Goal: Information Seeking & Learning: Learn about a topic

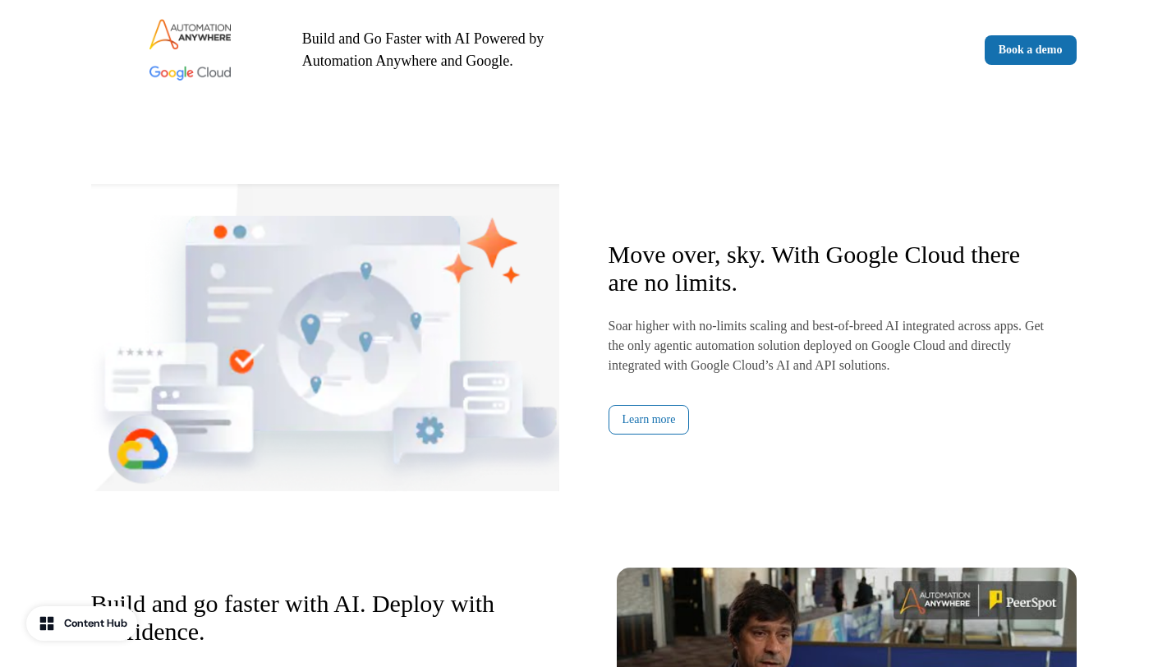
scroll to position [1539, 0]
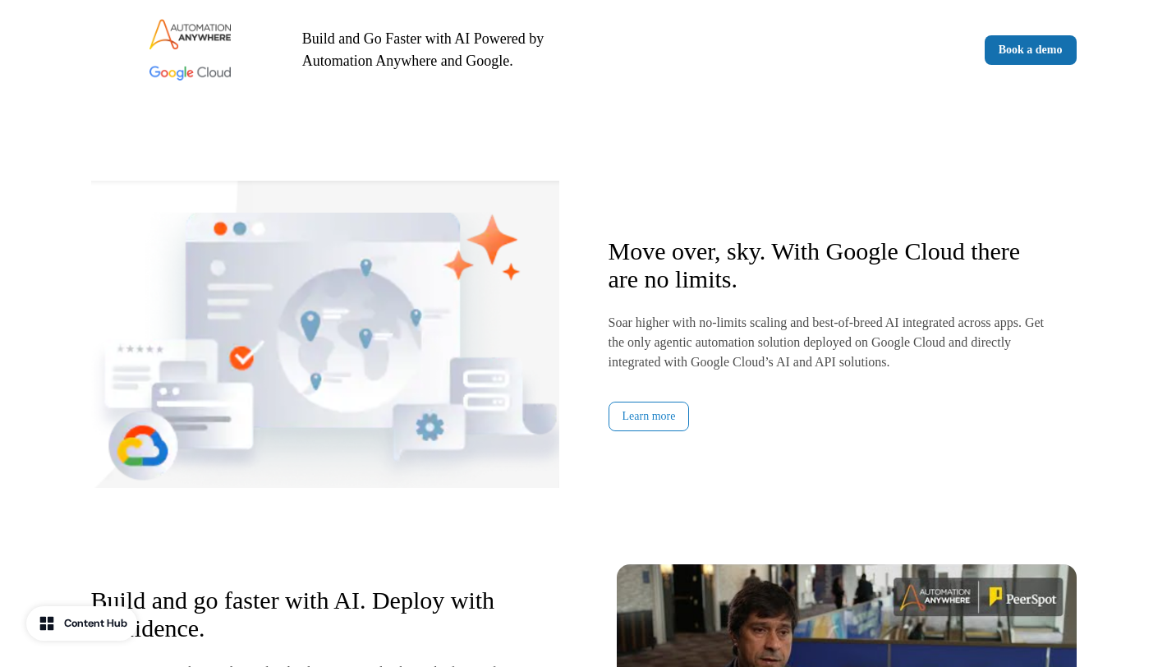
click at [636, 412] on link "Learn more" at bounding box center [648, 417] width 81 height 30
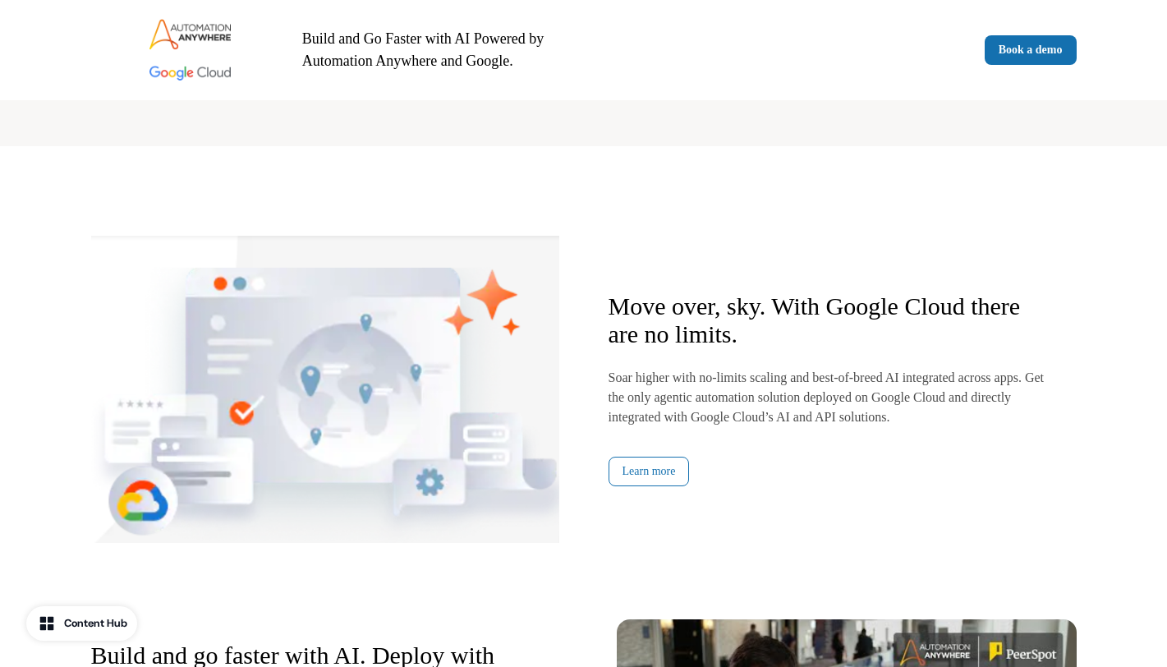
scroll to position [1480, 0]
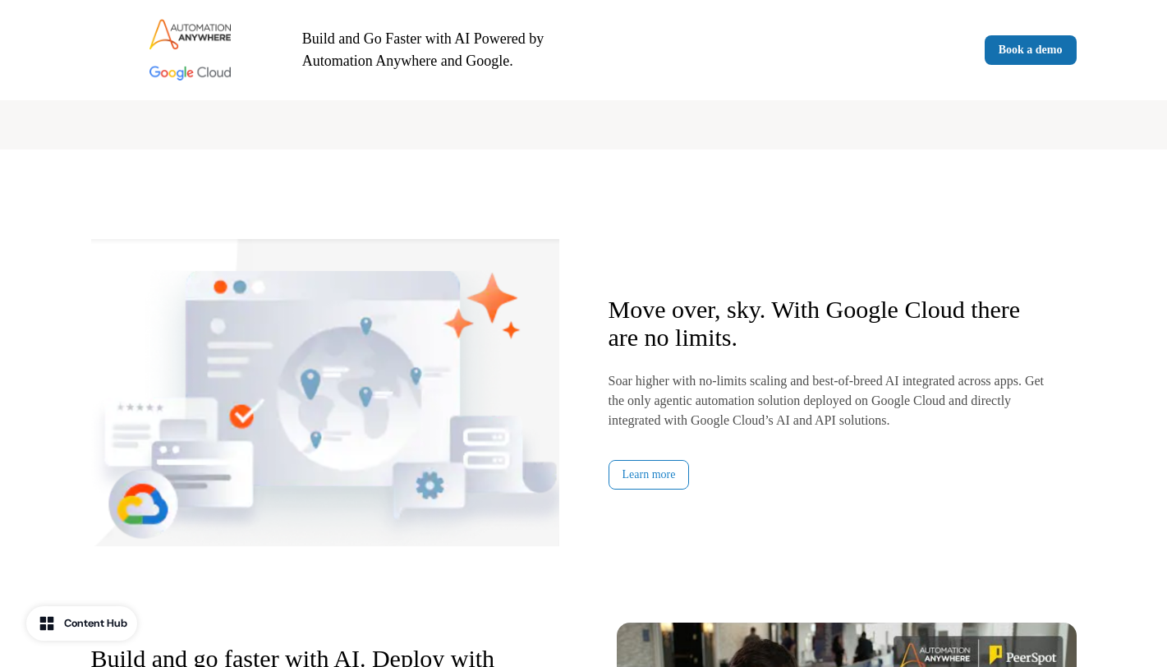
click at [644, 470] on link "Learn more" at bounding box center [648, 475] width 81 height 30
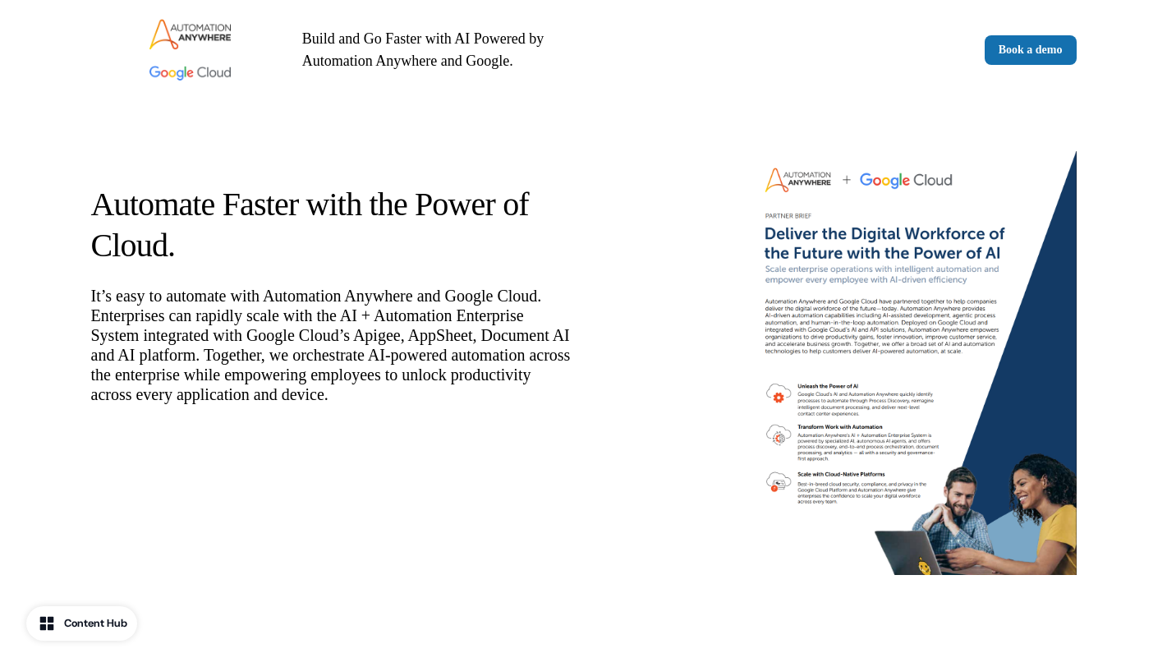
scroll to position [0, 0]
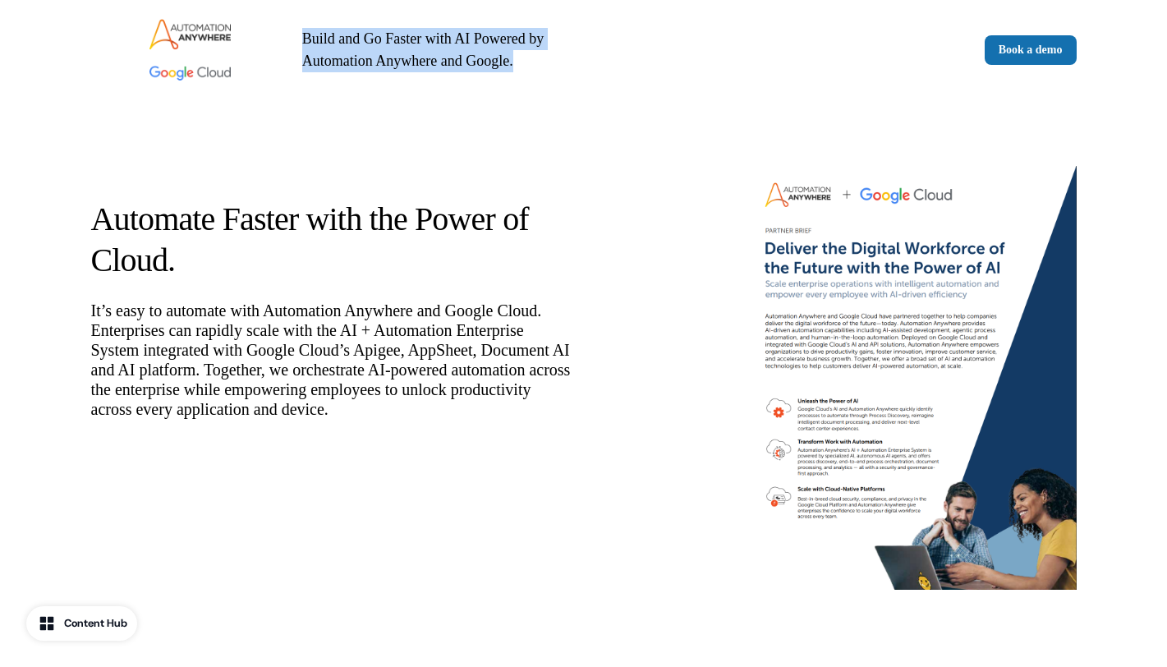
drag, startPoint x: 294, startPoint y: 41, endPoint x: 533, endPoint y: 53, distance: 239.2
click at [533, 53] on p "Build and Go Faster with AI Powered by Automation Anywhere and Google." at bounding box center [439, 50] width 275 height 44
copy p "Build and Go Faster with AI Powered by Automation Anywhere and Google."
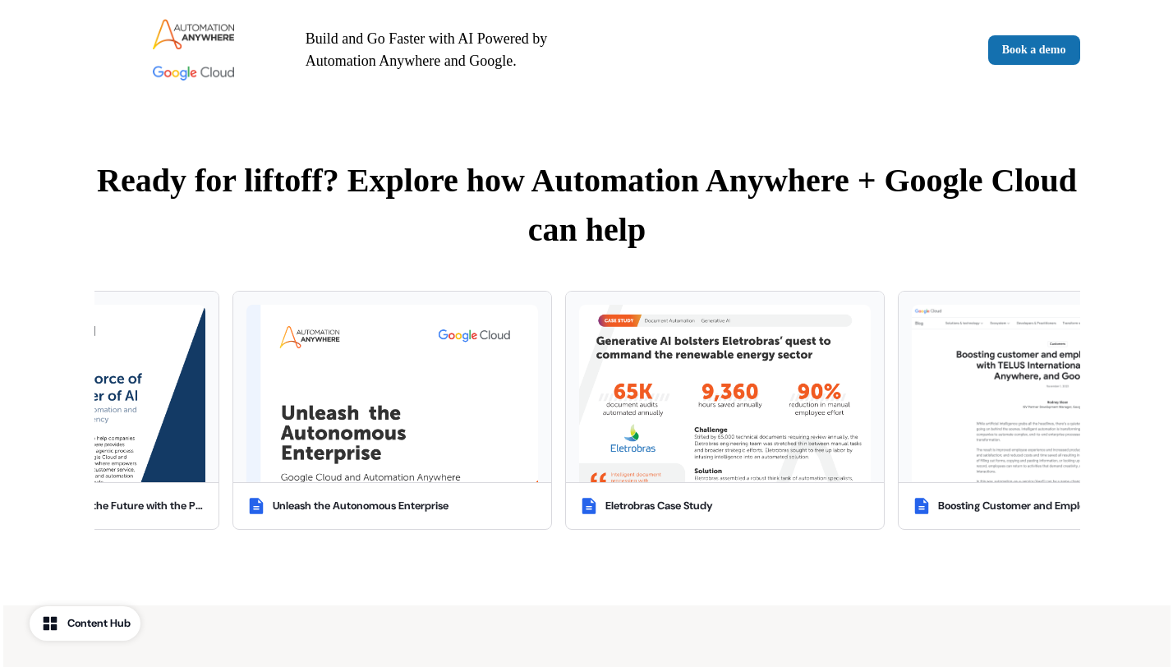
scroll to position [566, 0]
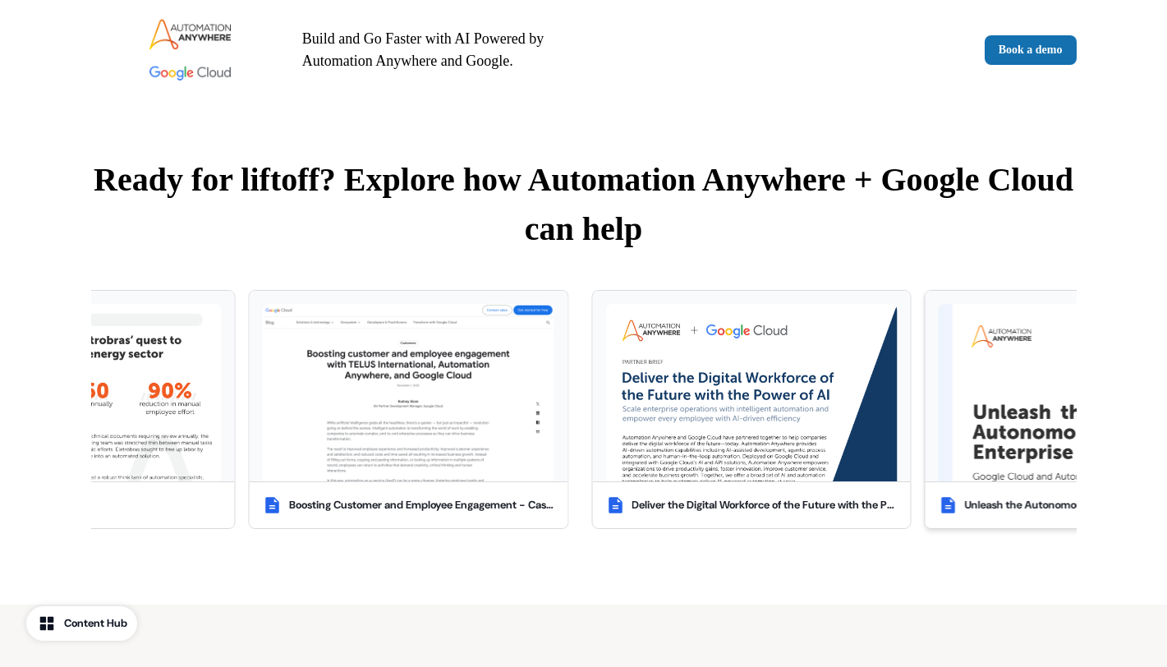
click at [1008, 434] on img at bounding box center [1084, 392] width 292 height 177
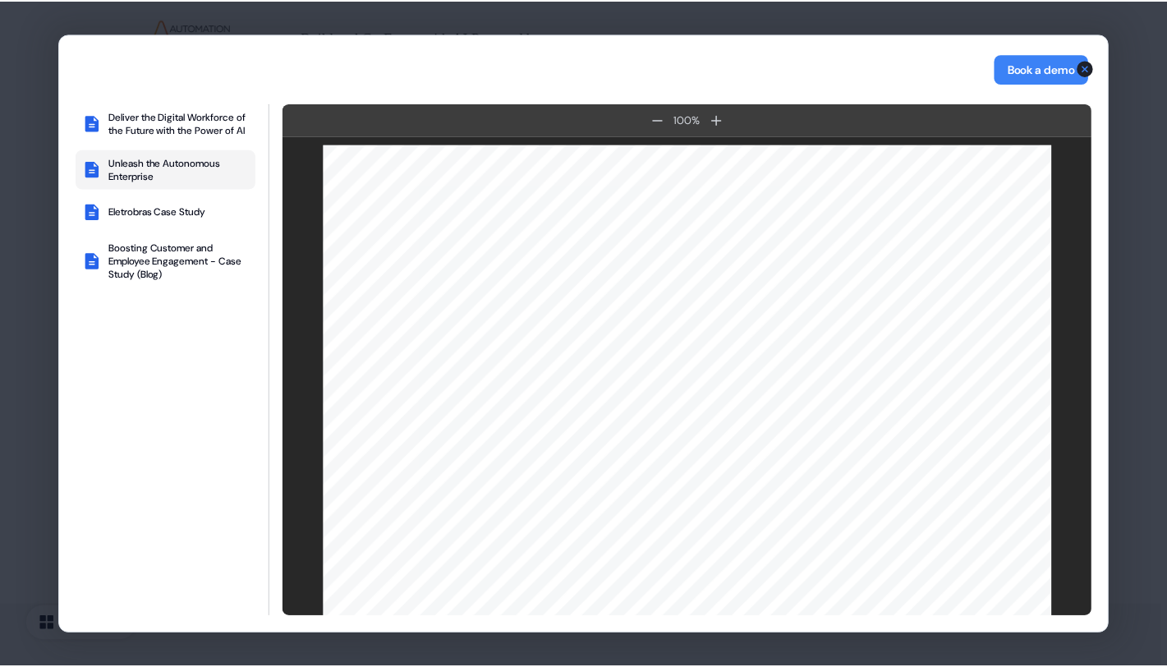
scroll to position [3847, 0]
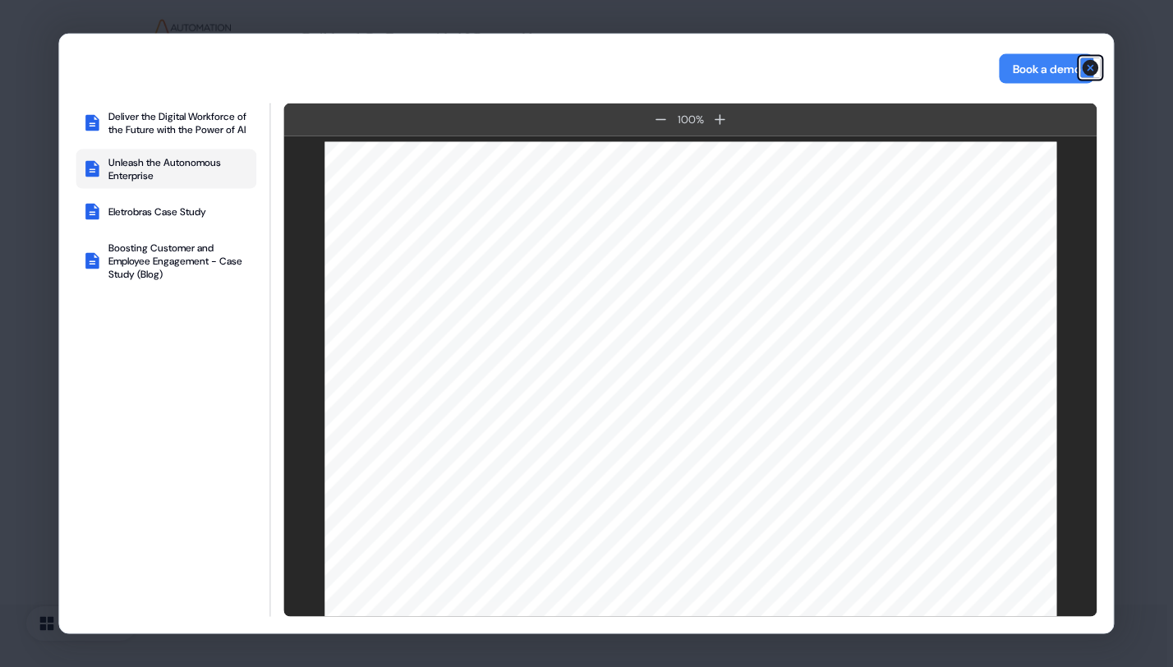
click at [1090, 67] on icon "button" at bounding box center [1090, 68] width 16 height 16
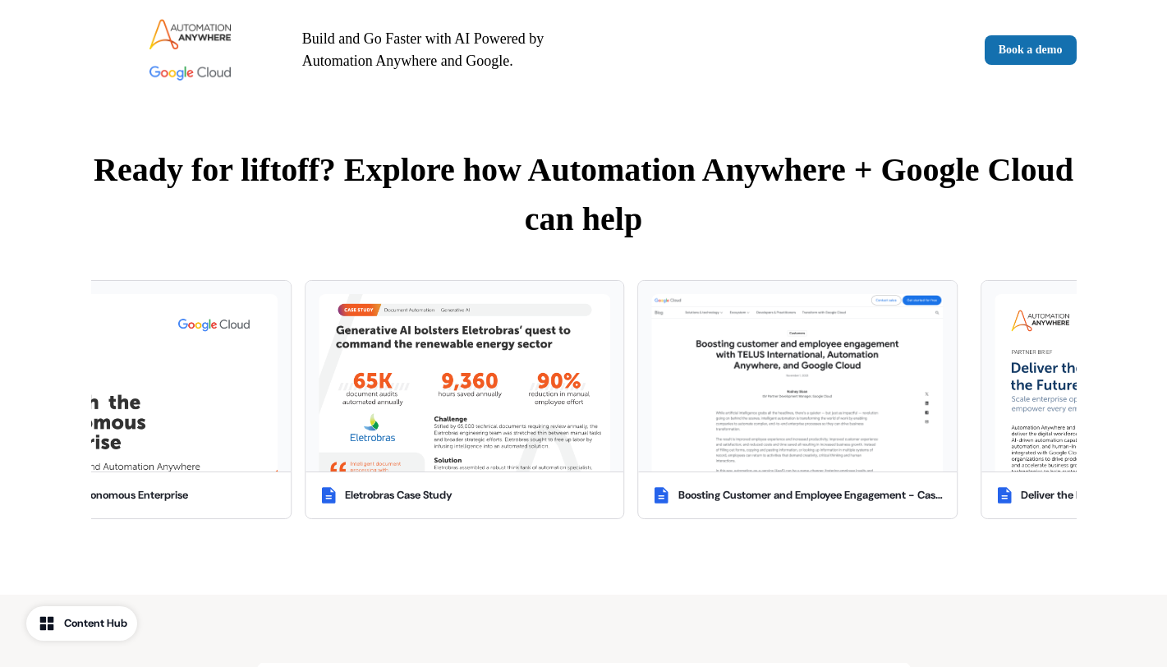
scroll to position [582, 0]
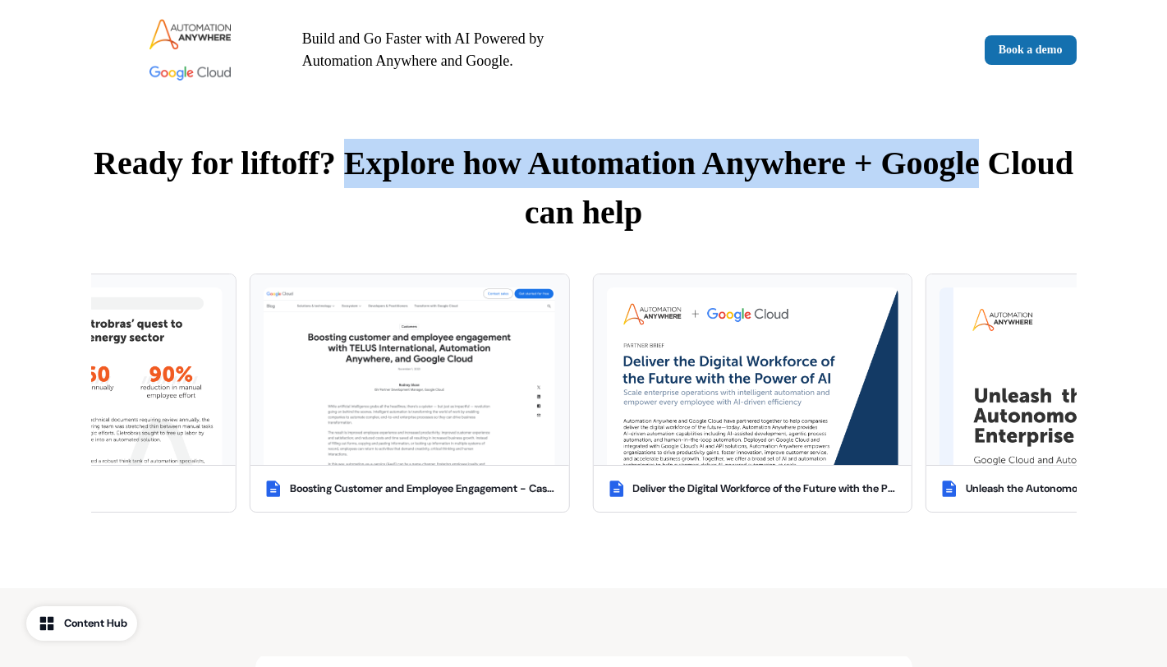
drag, startPoint x: 387, startPoint y: 163, endPoint x: 1029, endPoint y: 168, distance: 642.1
click at [1029, 168] on h2 "Ready for liftoff? Explore how Automation Anywhere + Google Cloud can help" at bounding box center [583, 188] width 985 height 99
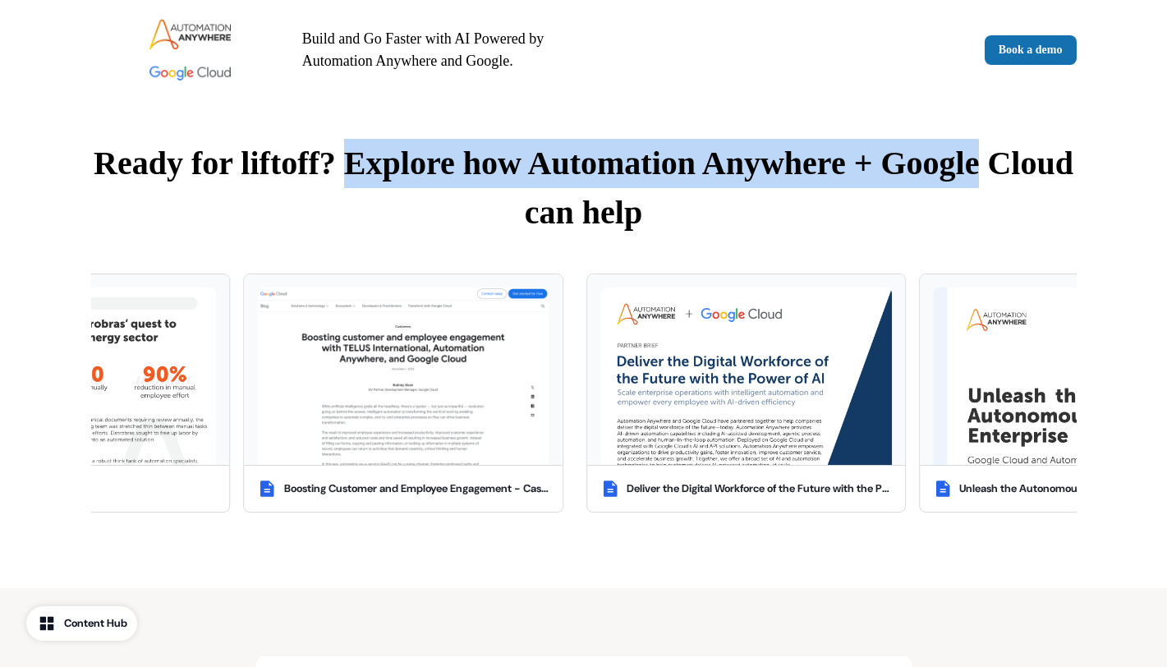
copy h2 "Explore how Automation Anywhere + Google"
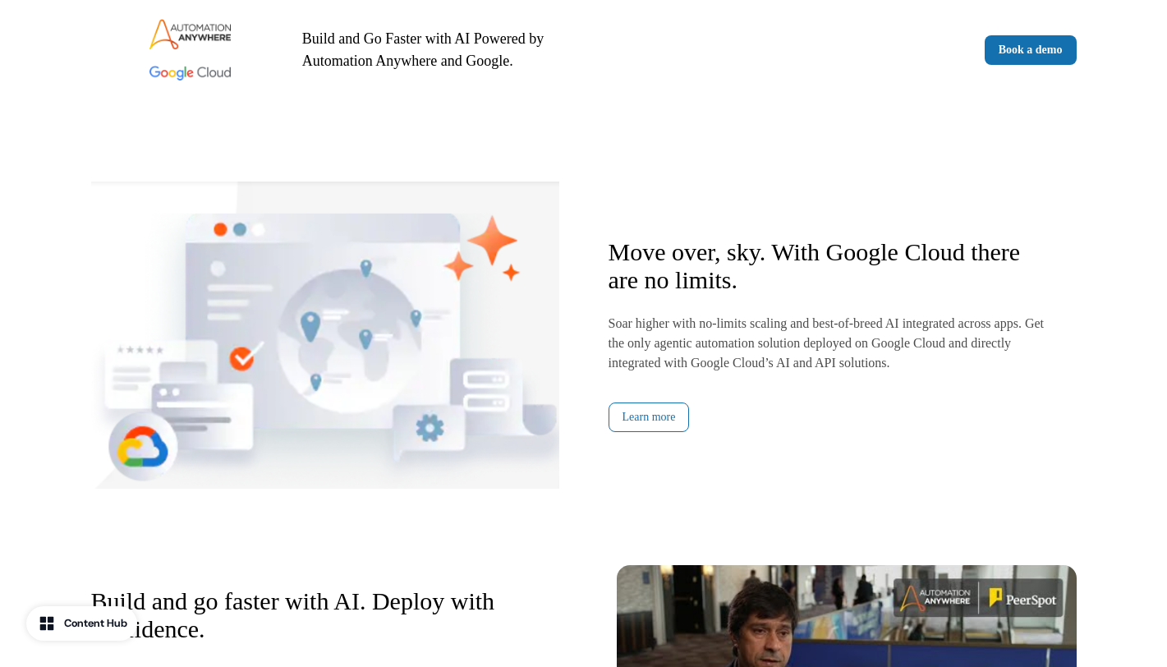
scroll to position [1555, 0]
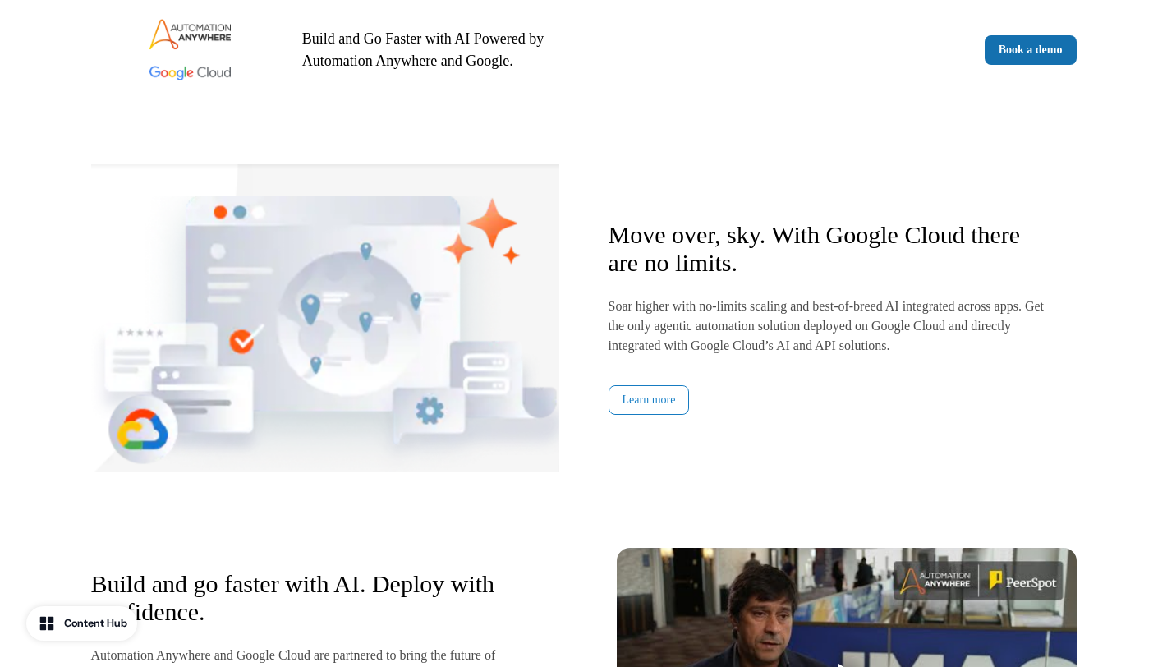
click at [650, 405] on link "Learn more" at bounding box center [648, 400] width 81 height 30
click at [661, 401] on link "Learn more" at bounding box center [648, 400] width 81 height 30
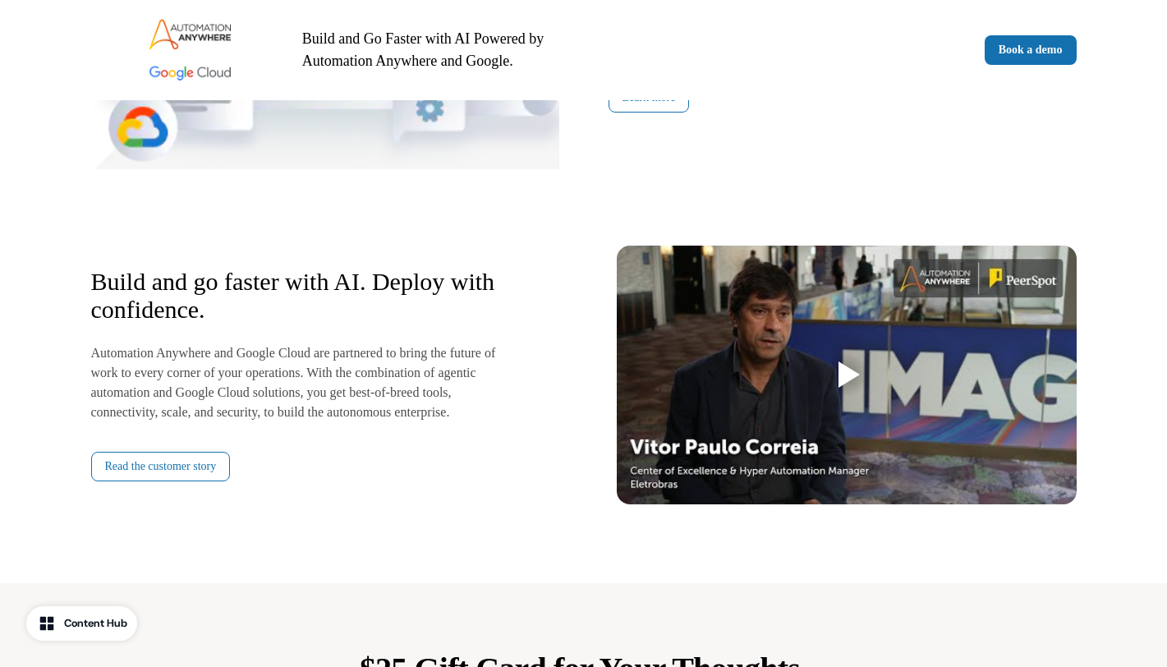
scroll to position [1874, 0]
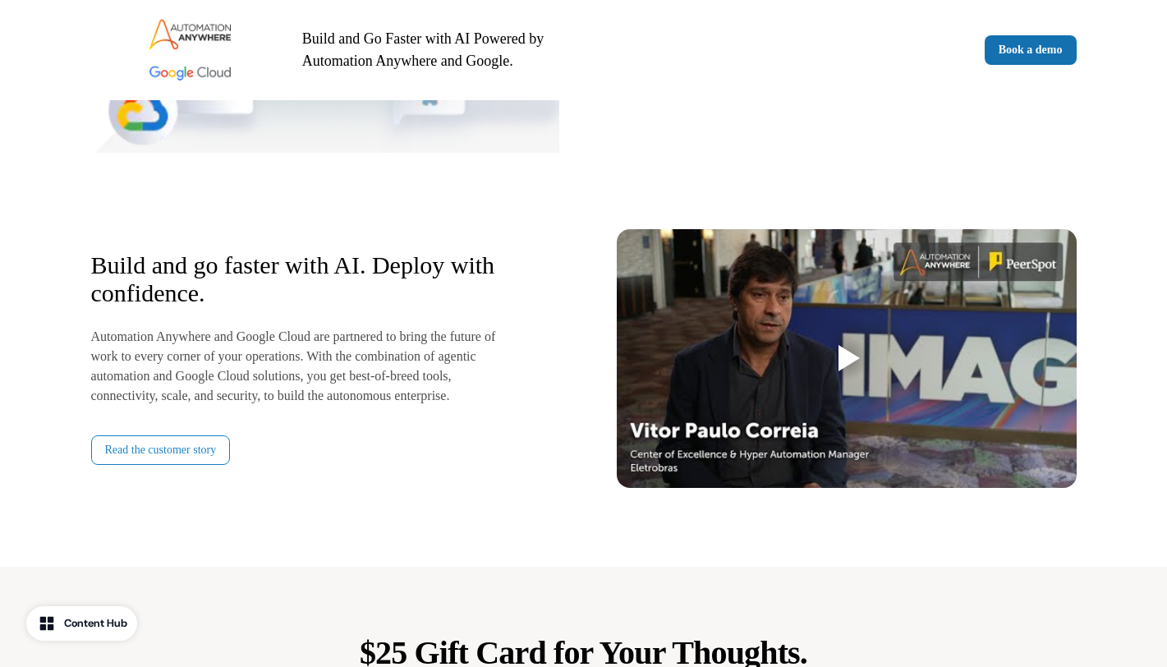
click at [135, 461] on link "Read the customer story" at bounding box center [161, 450] width 140 height 30
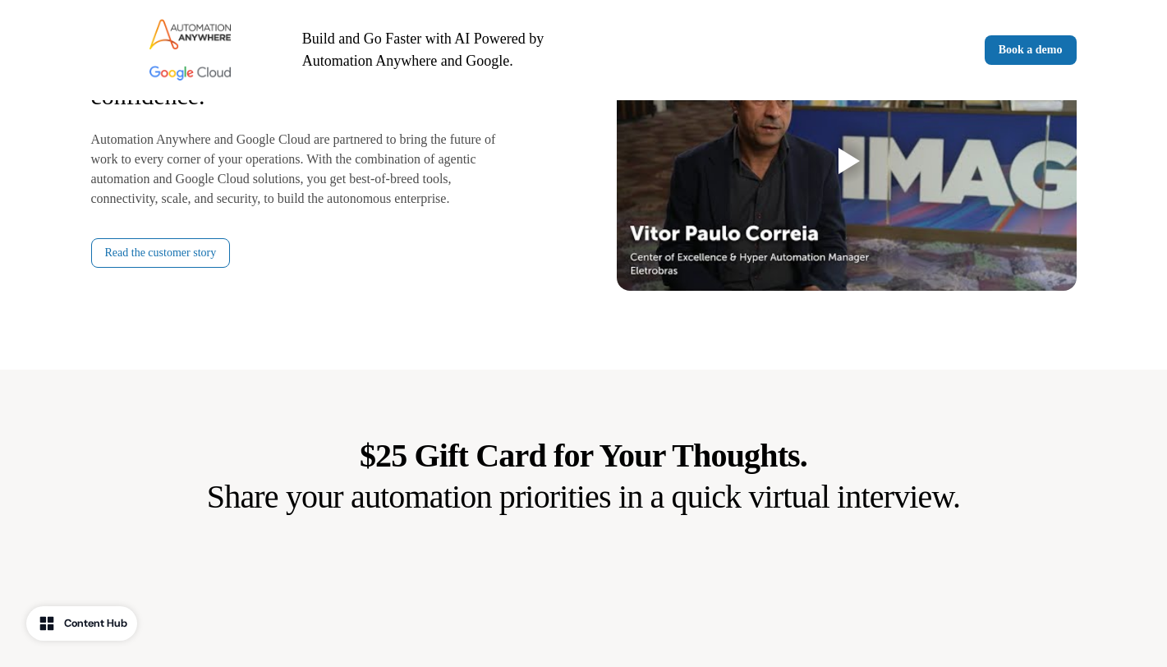
scroll to position [2097, 0]
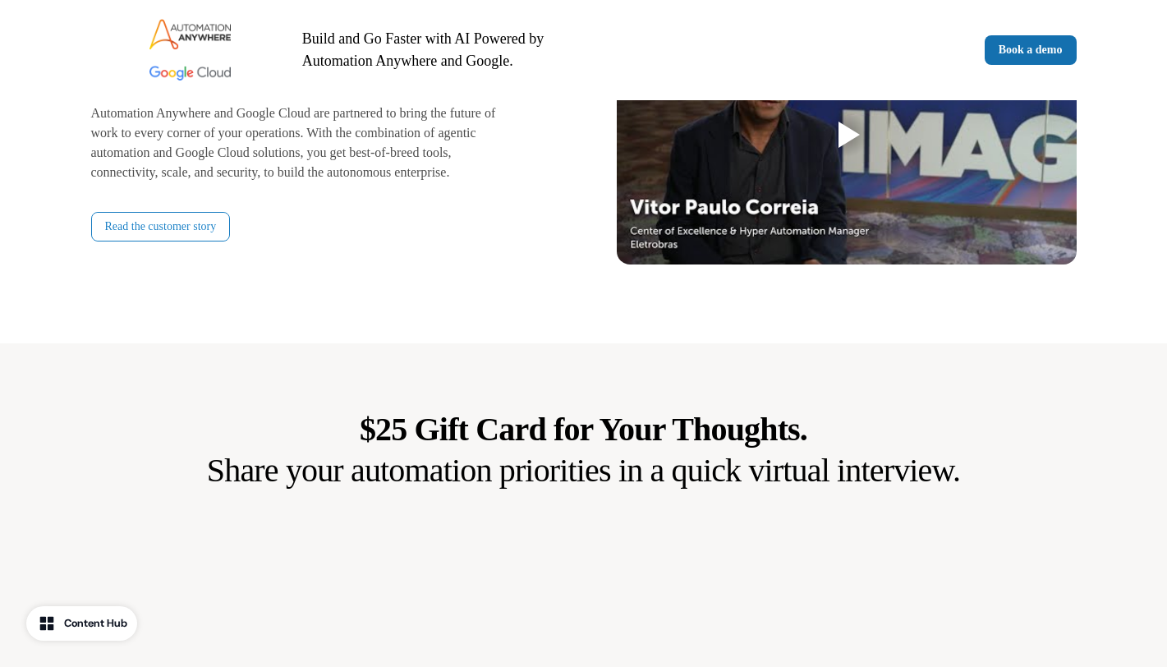
click at [174, 232] on link "Read the customer story" at bounding box center [161, 227] width 140 height 30
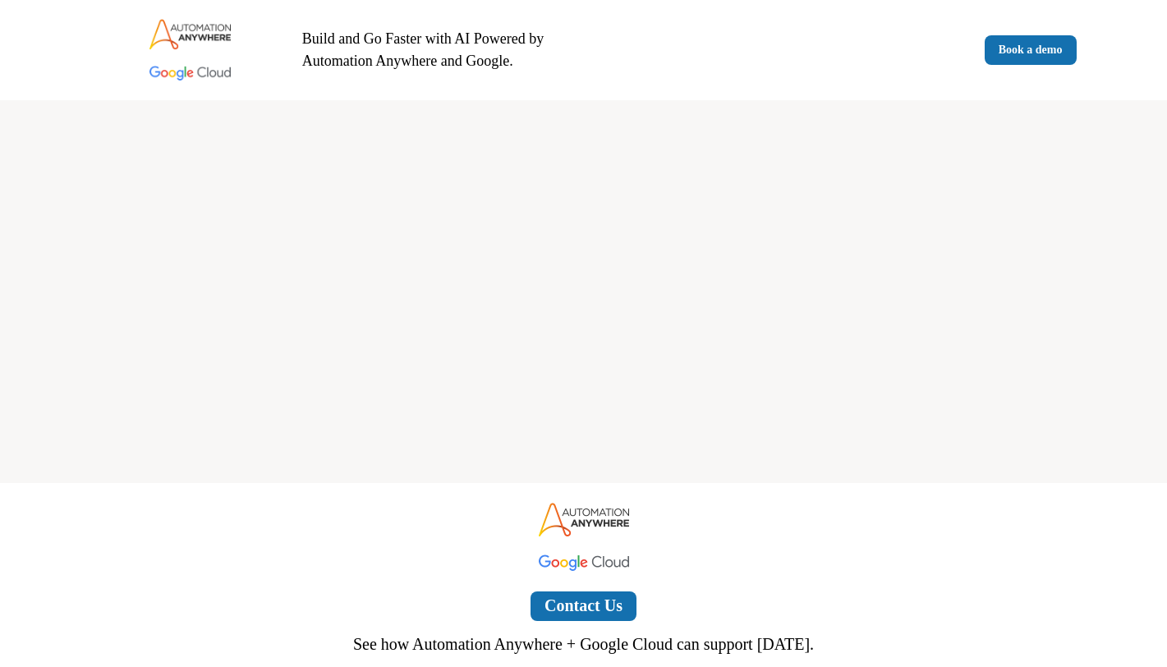
scroll to position [2995, 0]
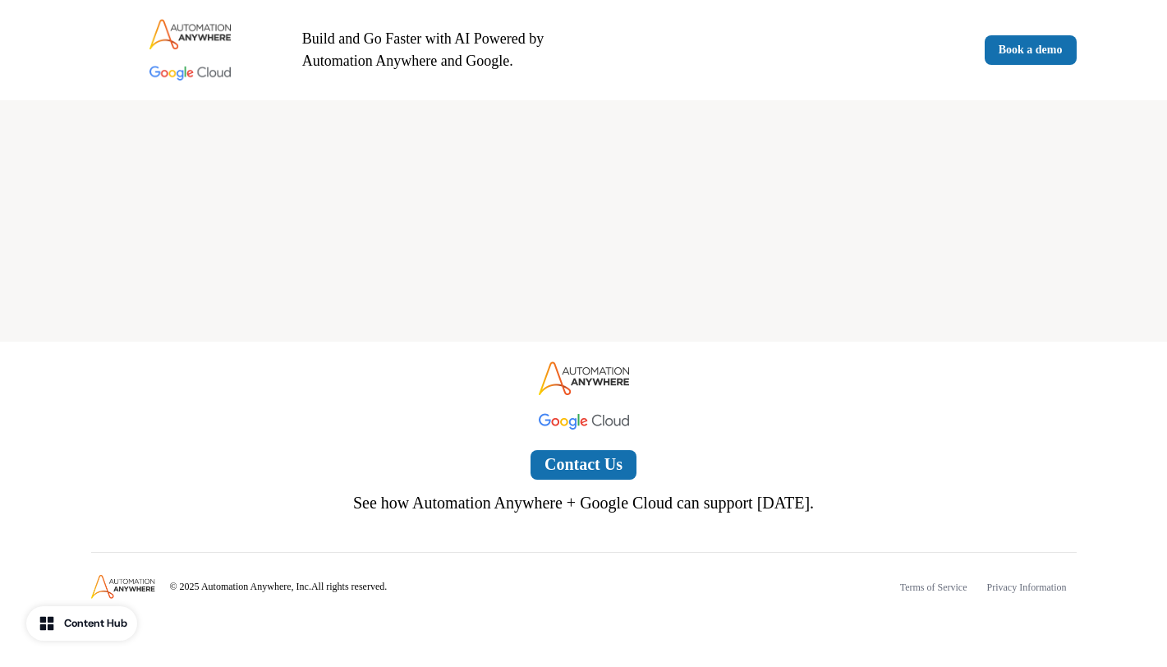
click at [292, 416] on div "Contact Us" at bounding box center [583, 417] width 985 height 125
click at [558, 461] on link "Contact Us" at bounding box center [583, 465] width 106 height 30
click at [401, 398] on div "Contact Us" at bounding box center [583, 417] width 985 height 125
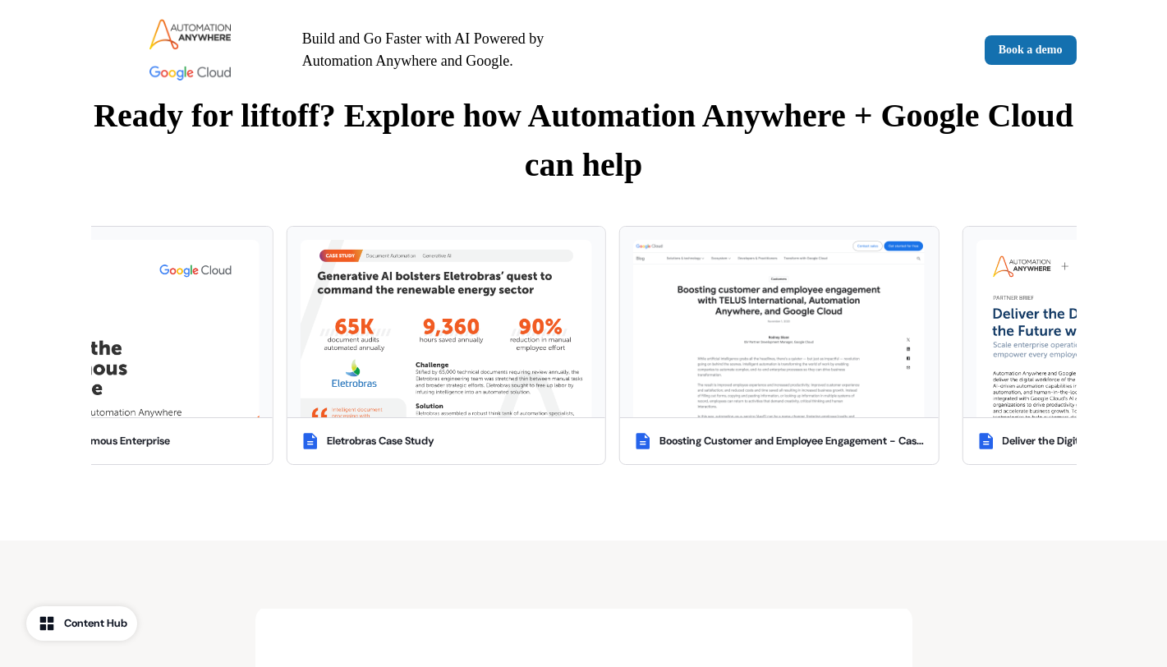
scroll to position [0, 0]
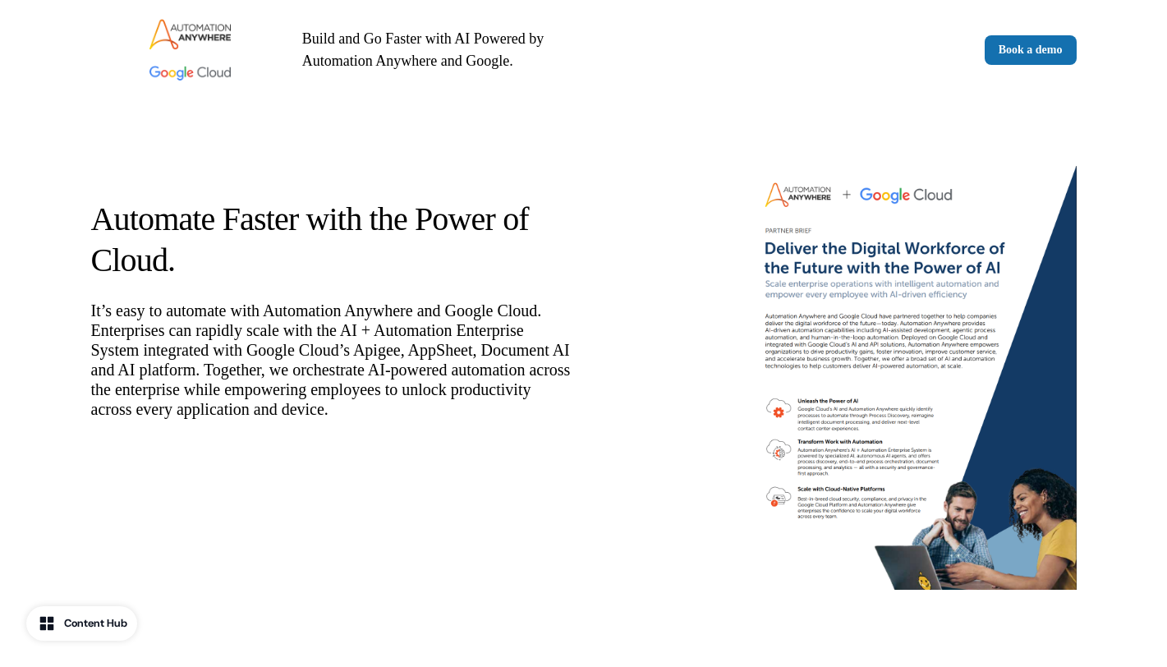
click at [452, 326] on p "It’s easy to automate with Automation Anywhere and Google Cloud. Enterprises ca…" at bounding box center [331, 360] width 480 height 118
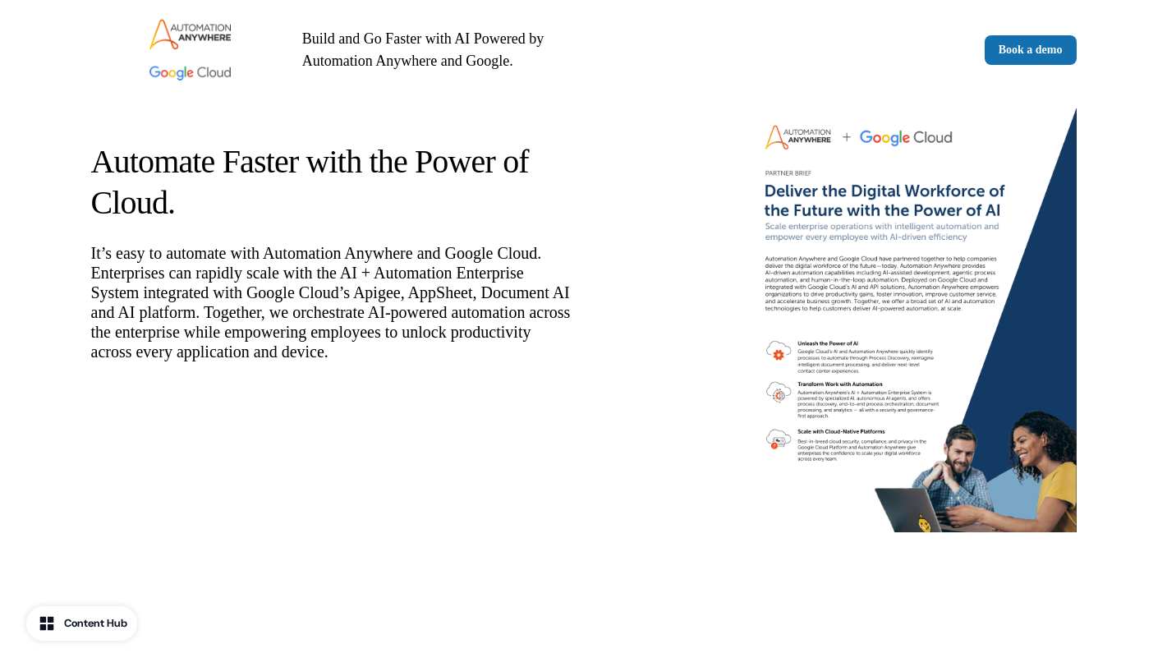
scroll to position [55, 0]
